Goal: Find specific page/section: Find specific page/section

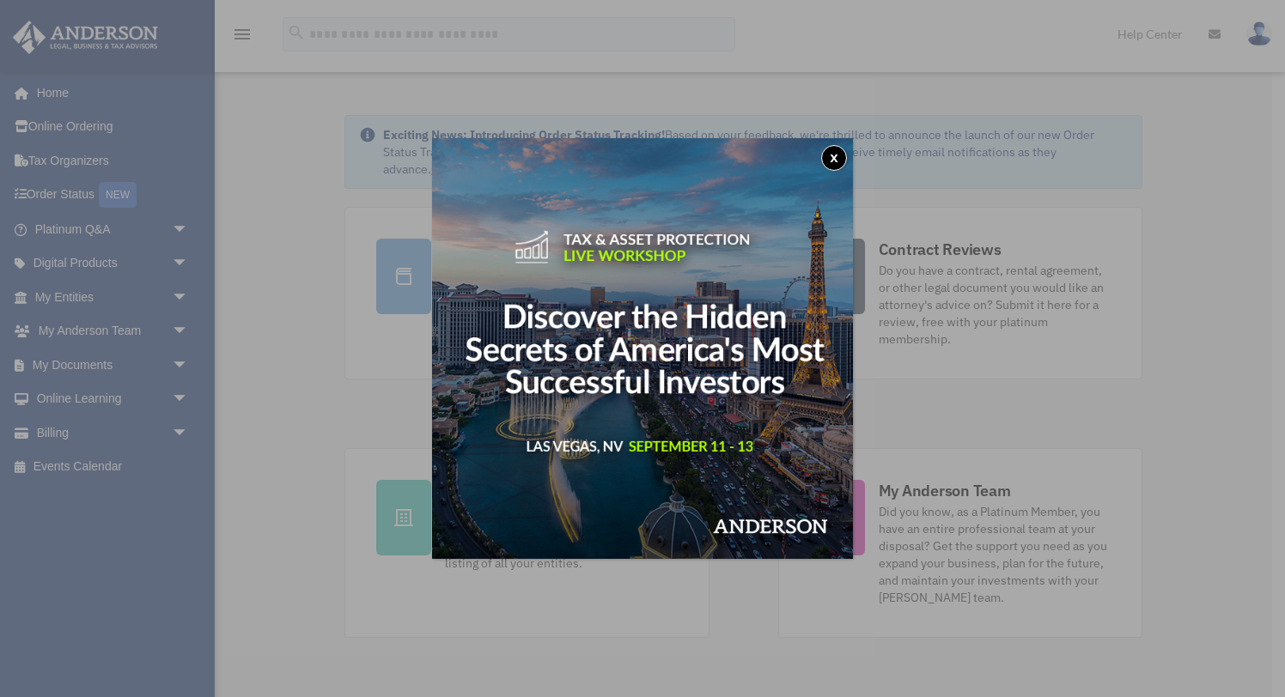
click at [840, 151] on button "x" at bounding box center [834, 158] width 26 height 26
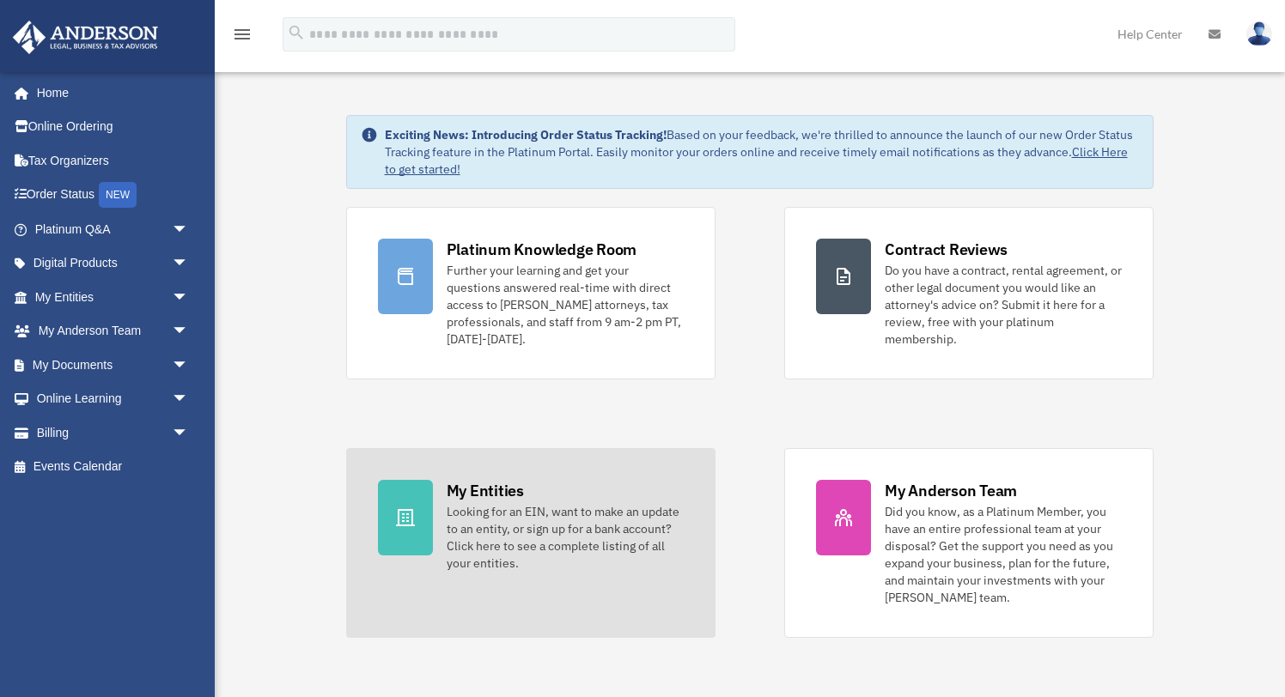
click at [545, 520] on div "Looking for an EIN, want to make an update to an entity, or sign up for a bank …" at bounding box center [565, 537] width 237 height 69
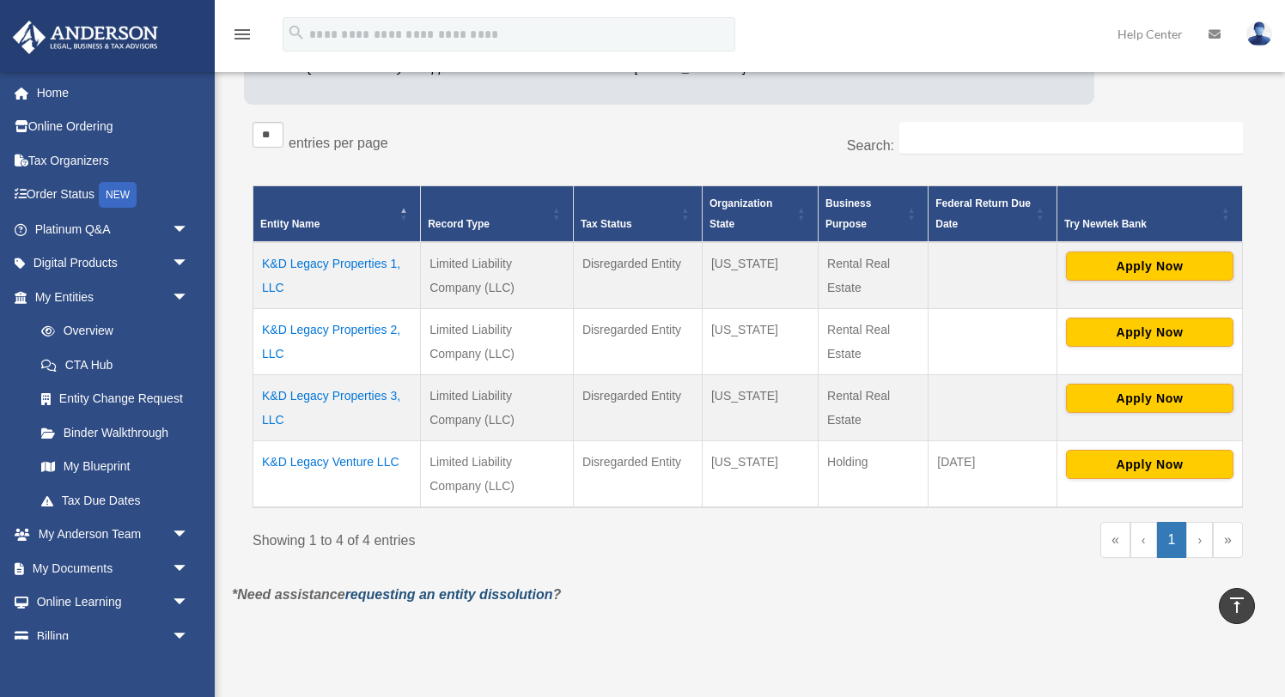
scroll to position [242, 0]
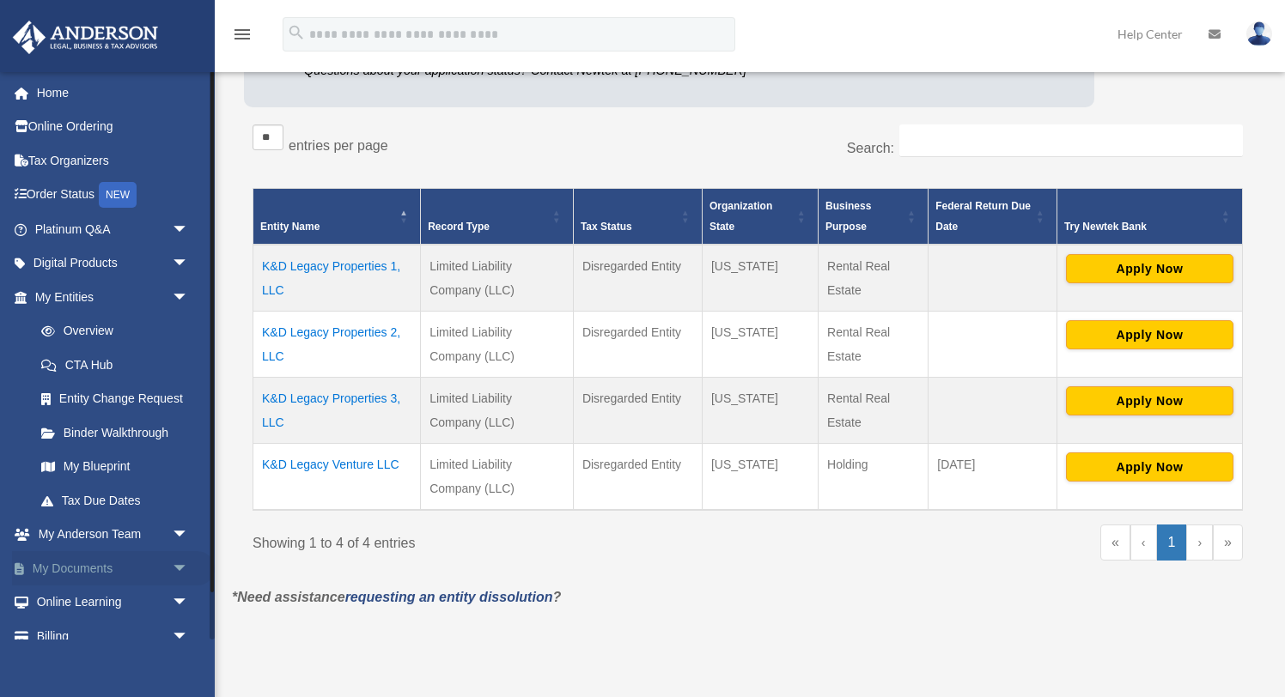
click at [79, 567] on link "My Documents arrow_drop_down" at bounding box center [113, 568] width 203 height 34
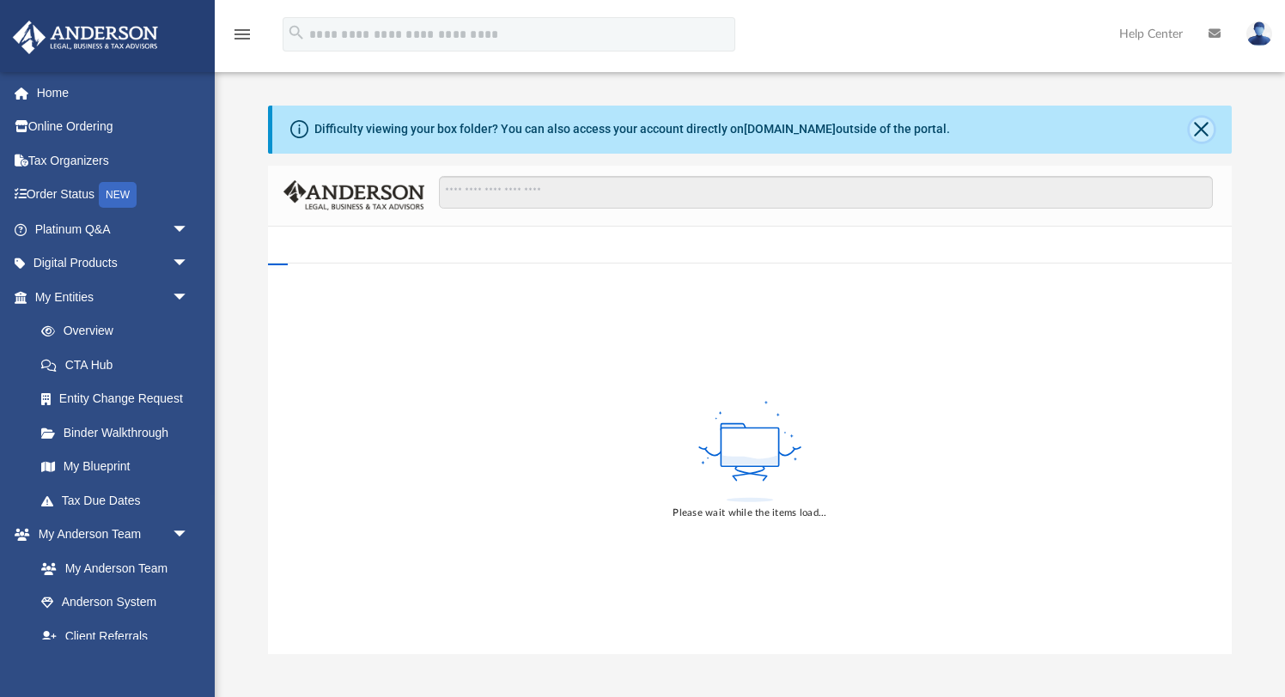
click at [1202, 125] on button "Close" at bounding box center [1202, 130] width 24 height 24
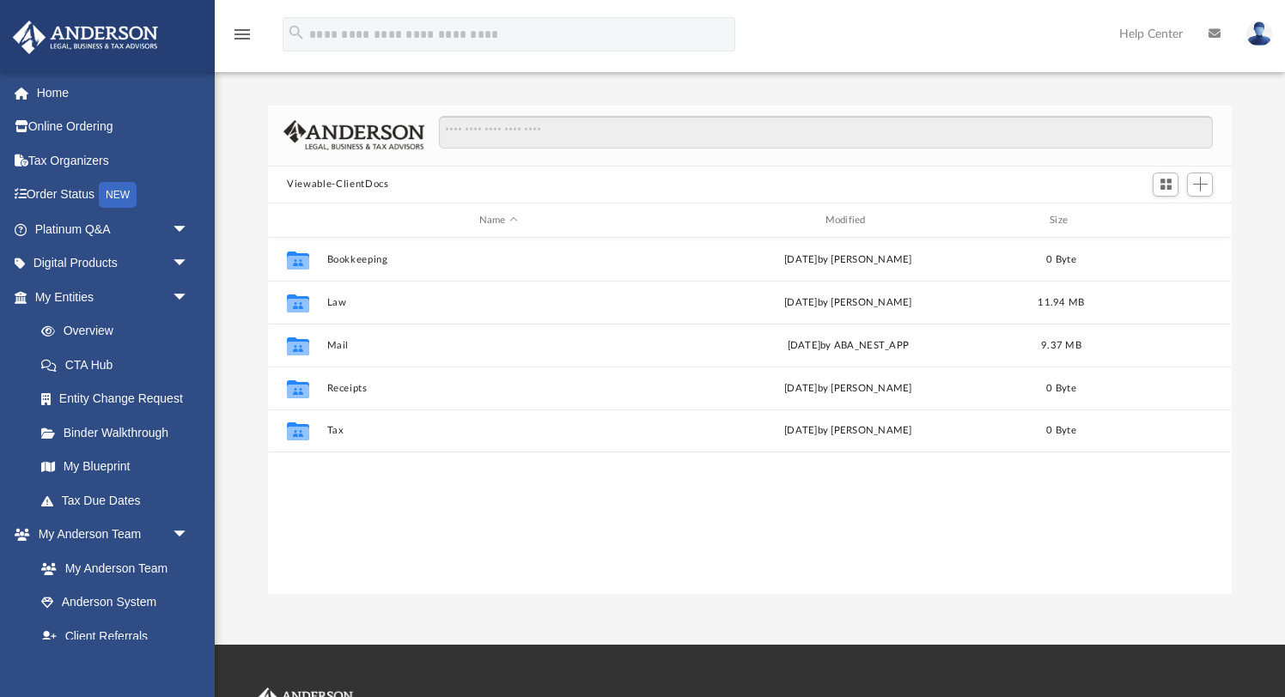
scroll to position [390, 963]
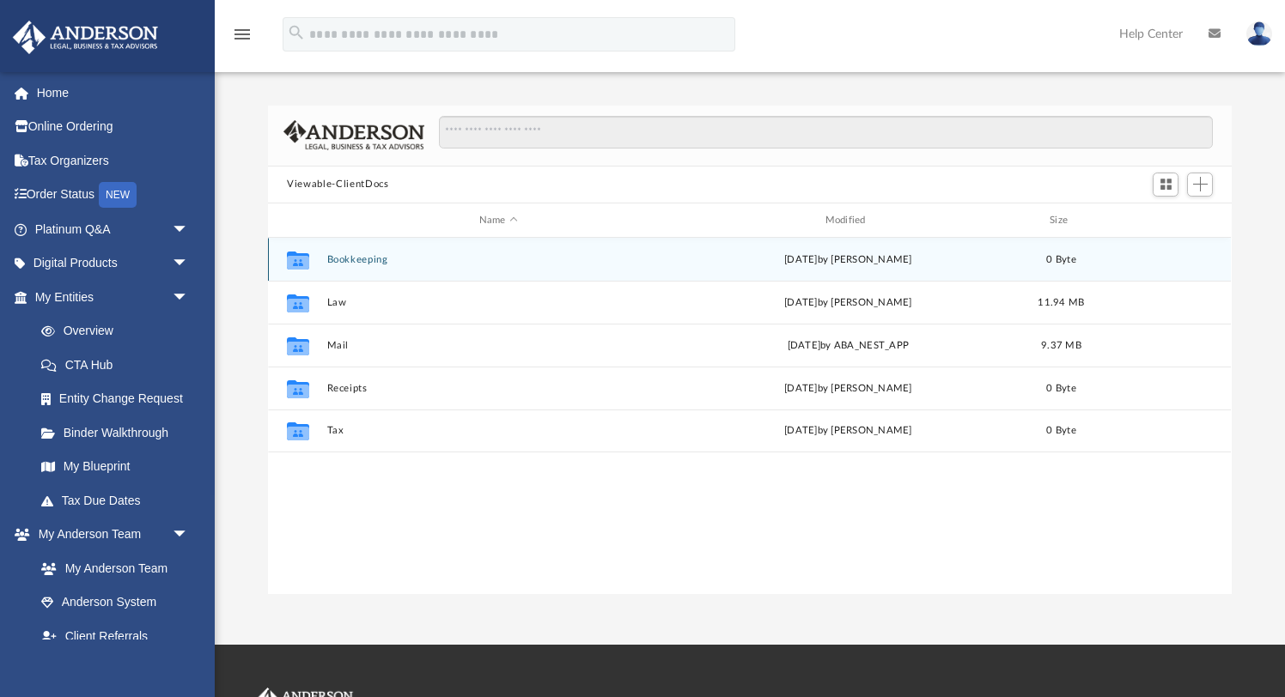
click at [352, 254] on button "Bookkeeping" at bounding box center [498, 259] width 343 height 11
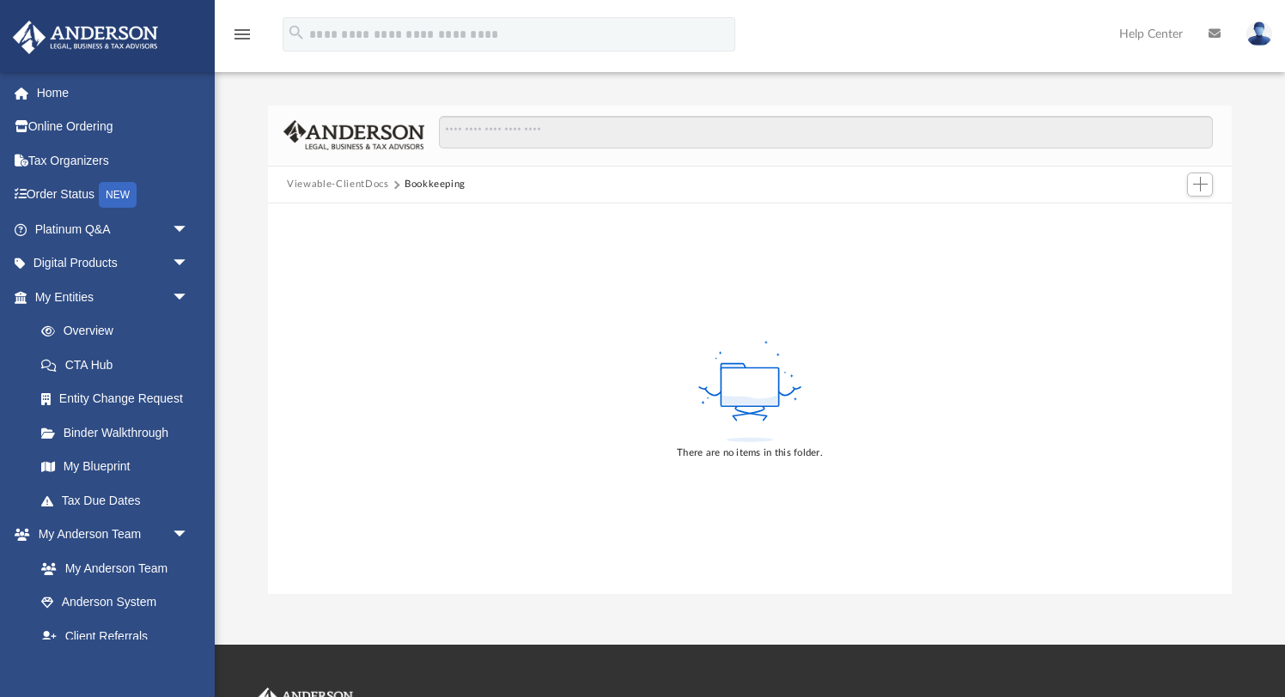
click at [492, 373] on div "There are no items in this folder." at bounding box center [749, 399] width 963 height 390
click at [41, 295] on link "My Entities arrow_drop_down" at bounding box center [113, 297] width 203 height 34
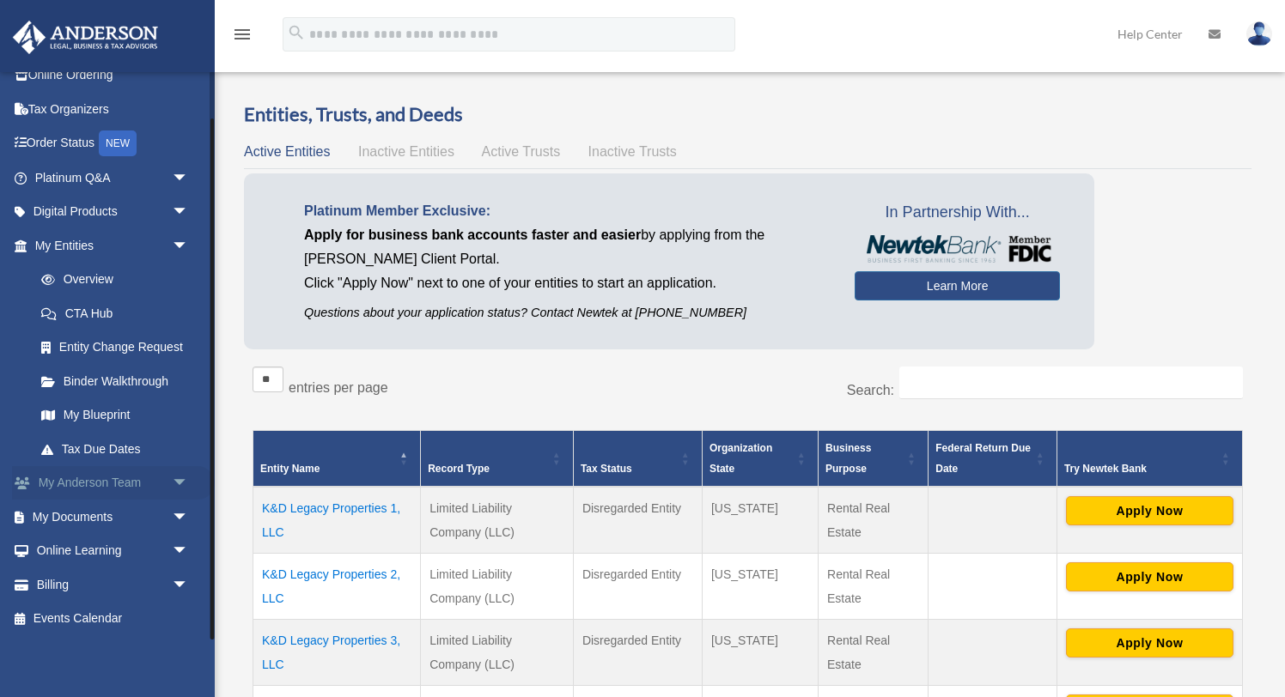
scroll to position [23, 0]
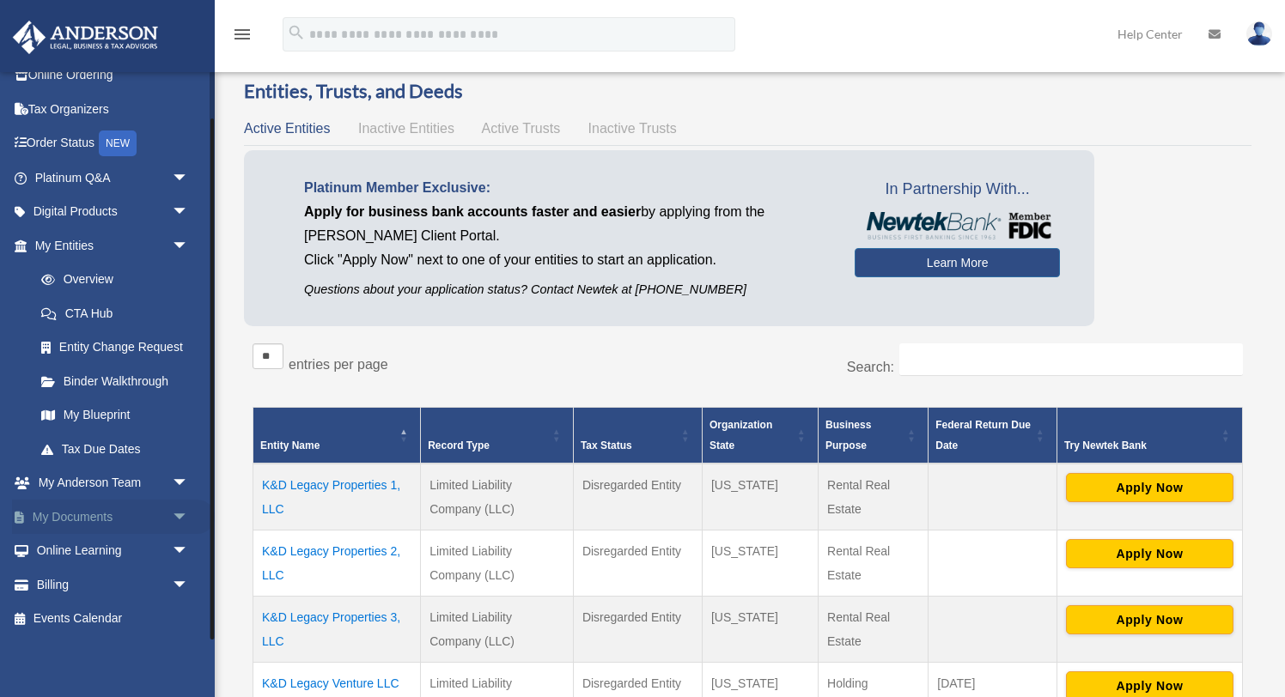
click at [77, 520] on link "My Documents arrow_drop_down" at bounding box center [113, 517] width 203 height 34
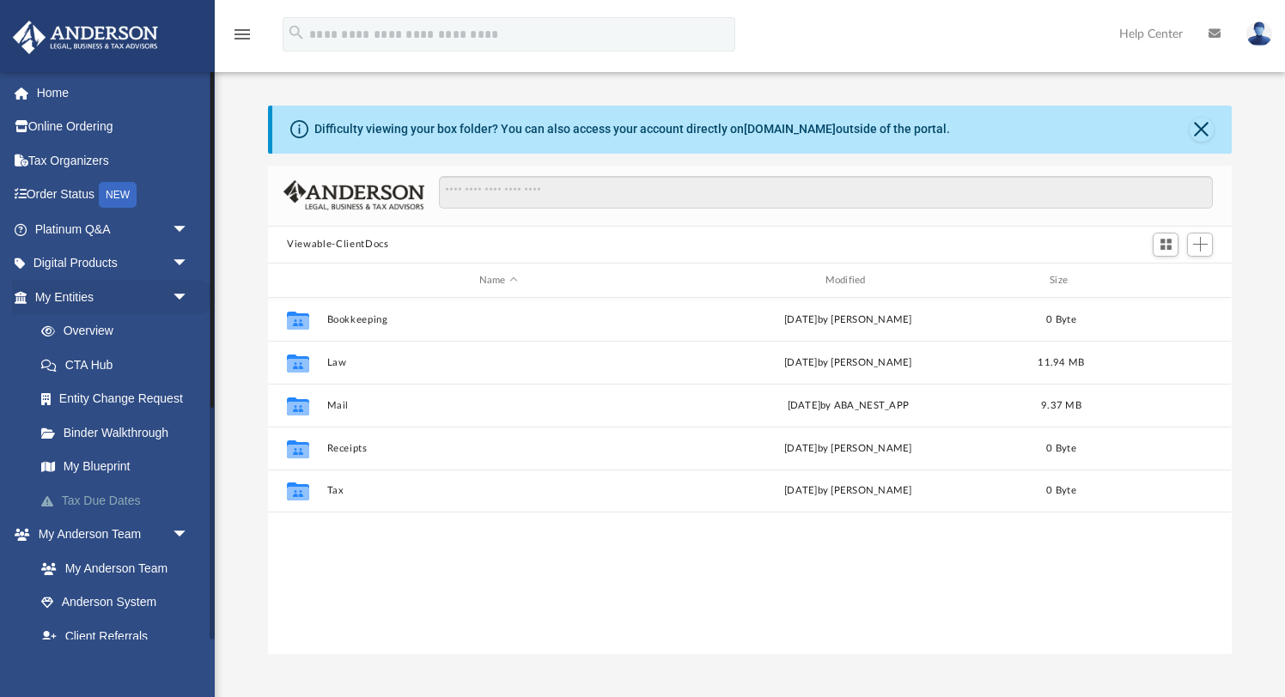
scroll to position [390, 963]
click at [131, 286] on link "My Entities arrow_drop_down" at bounding box center [113, 297] width 203 height 34
click at [64, 94] on link "Home" at bounding box center [113, 93] width 203 height 34
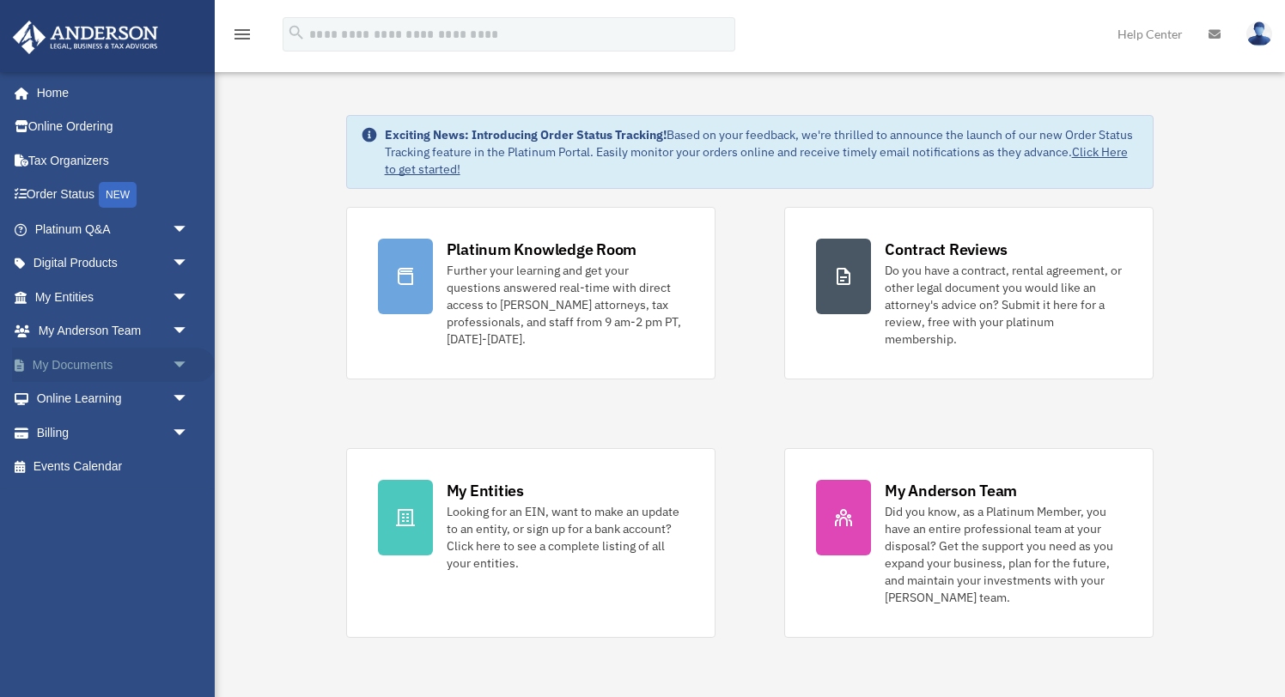
click at [184, 365] on span "arrow_drop_down" at bounding box center [189, 365] width 34 height 35
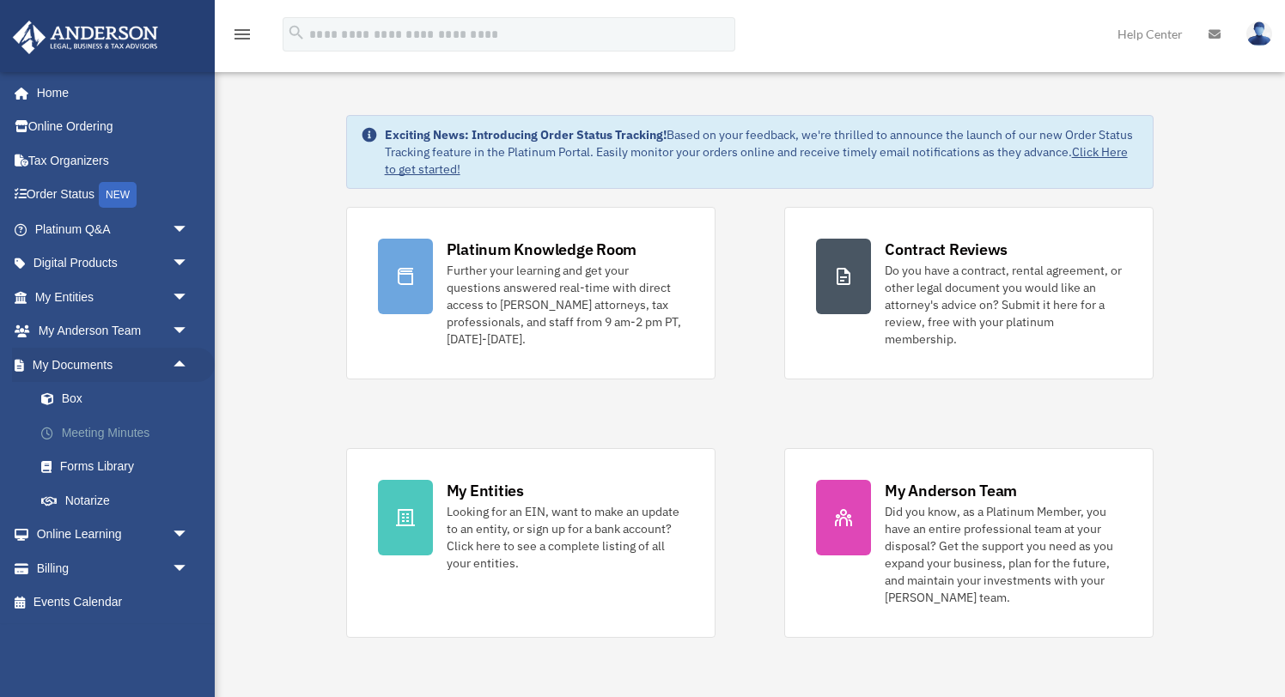
click at [93, 435] on link "Meeting Minutes" at bounding box center [119, 433] width 191 height 34
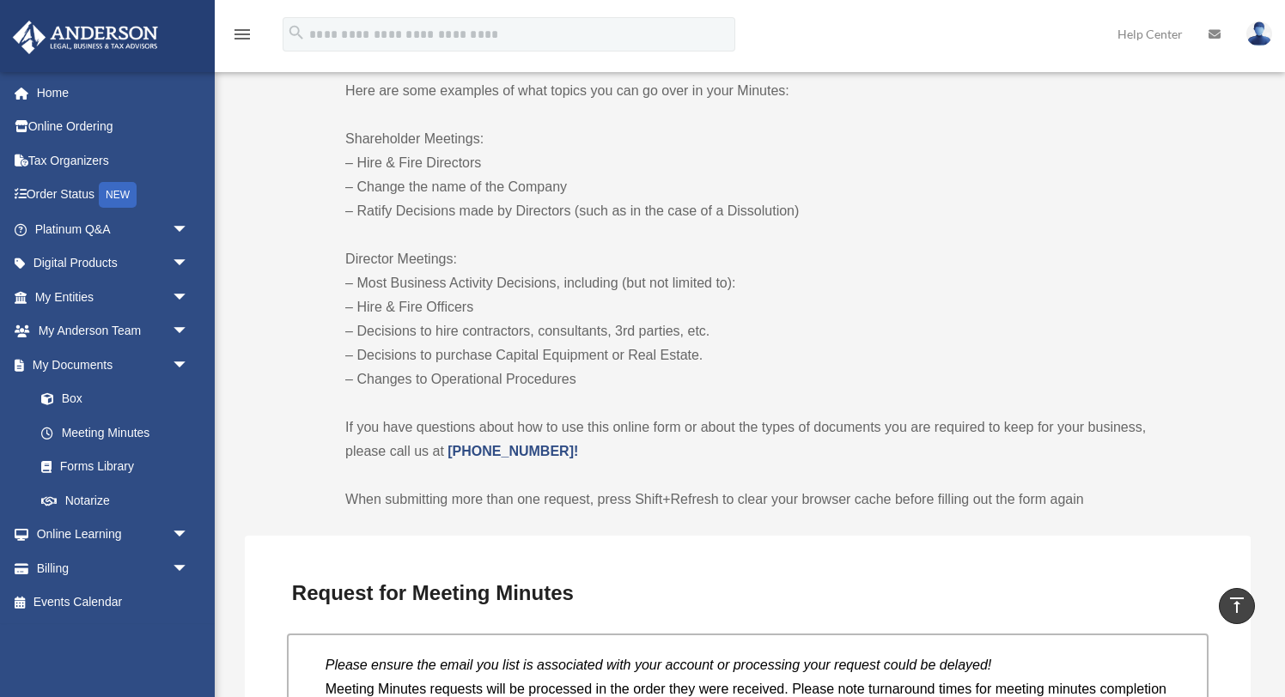
scroll to position [895, 0]
